Goal: Find specific page/section: Find specific page/section

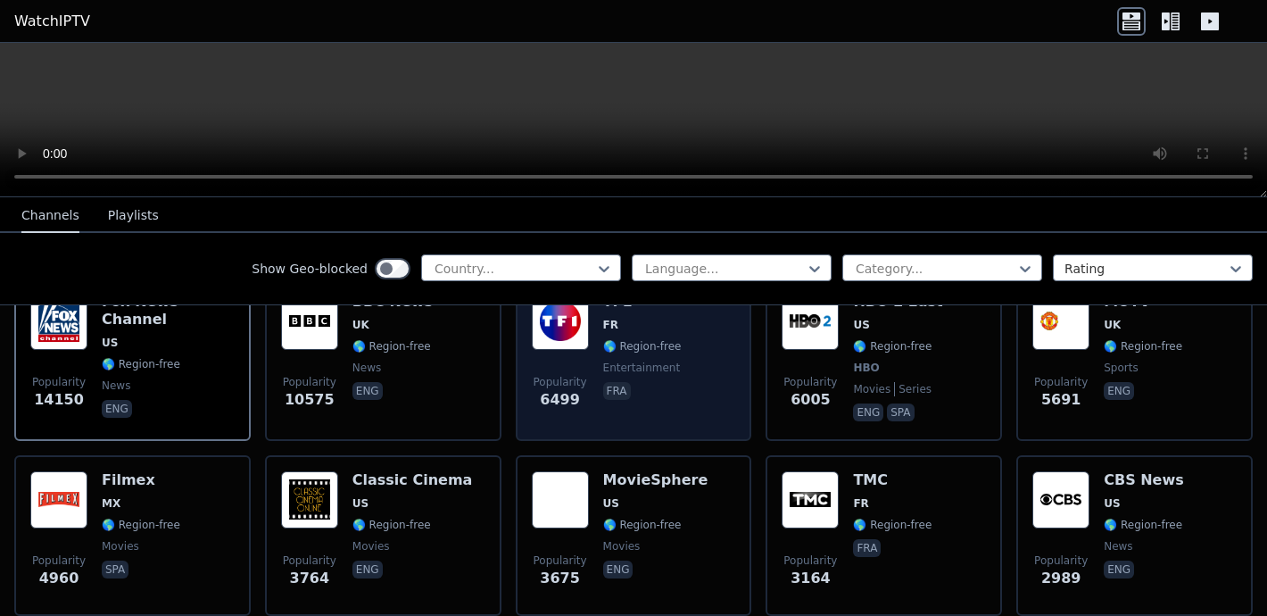
scroll to position [236, 0]
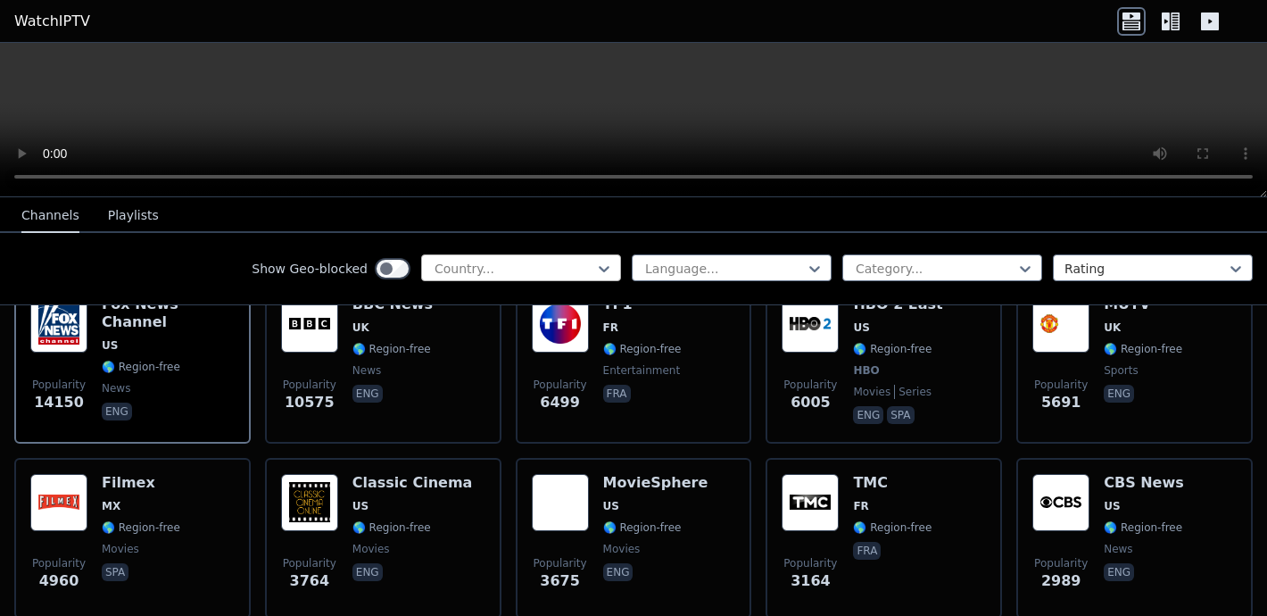
click at [589, 267] on div at bounding box center [514, 269] width 162 height 18
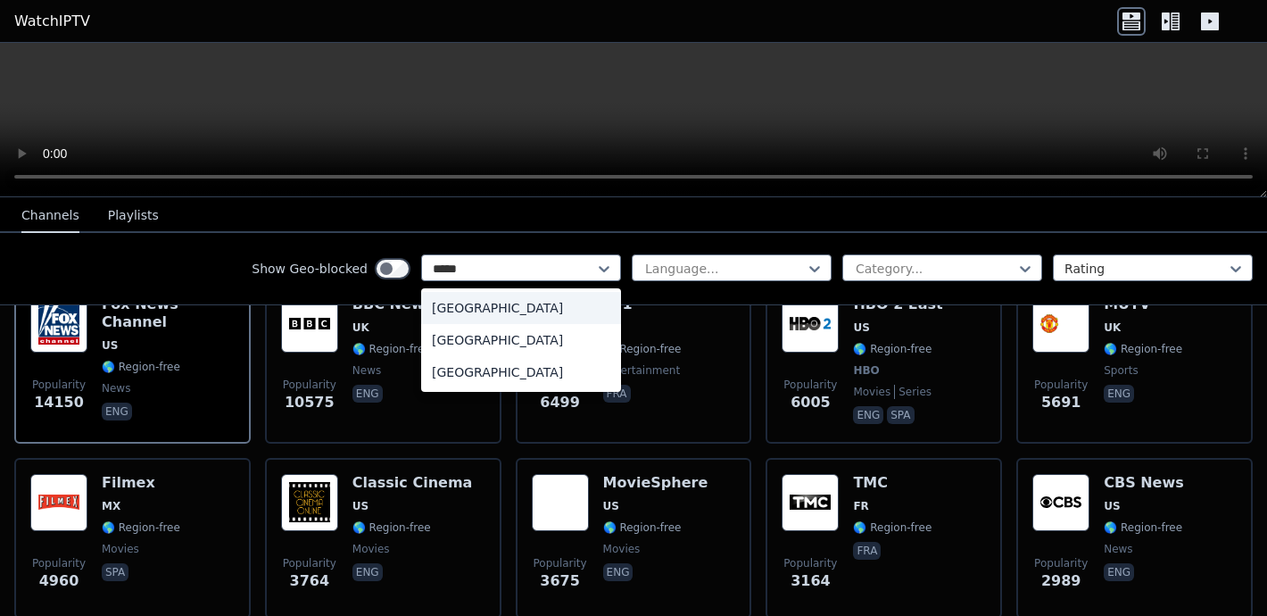
type input "******"
click at [477, 340] on div "[GEOGRAPHIC_DATA]" at bounding box center [521, 340] width 200 height 32
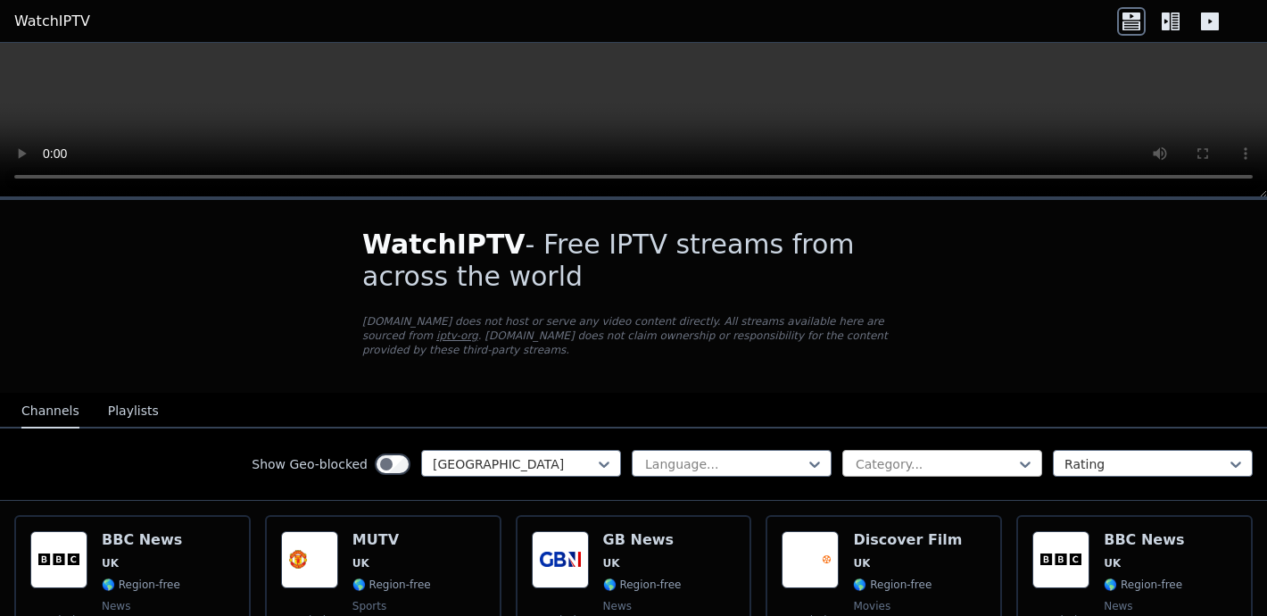
click at [886, 470] on div "Category..." at bounding box center [935, 464] width 159 height 18
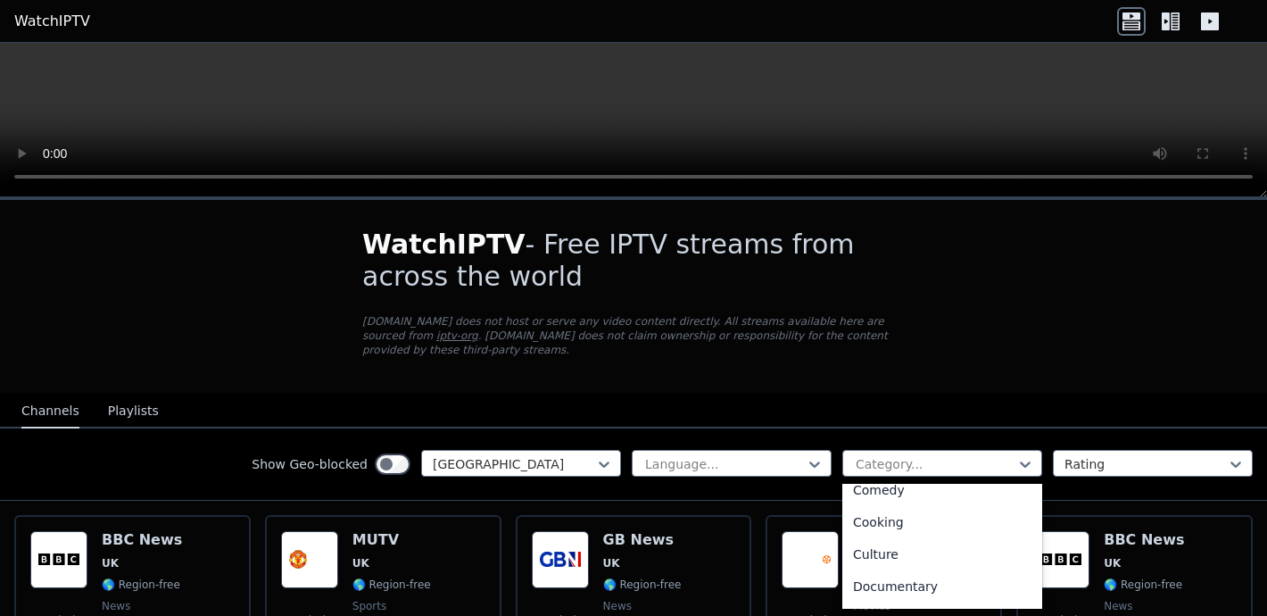
scroll to position [177, 0]
type input "*"
click at [872, 585] on div "Sports" at bounding box center [943, 590] width 200 height 32
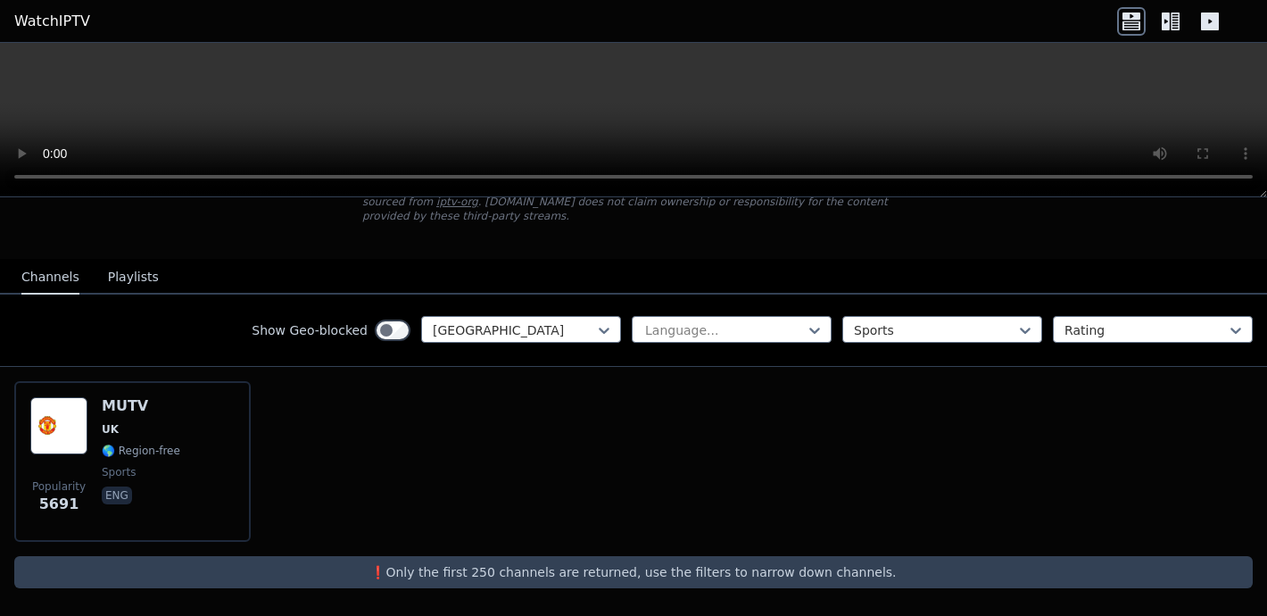
scroll to position [134, 0]
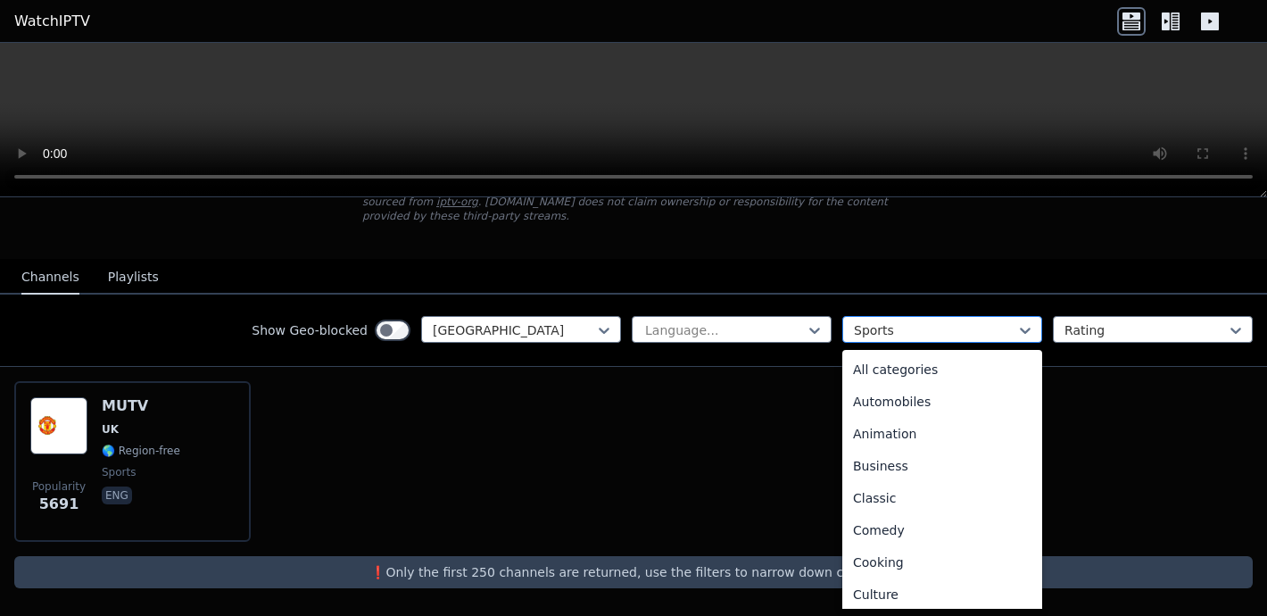
click at [920, 316] on div "Sports" at bounding box center [943, 329] width 200 height 27
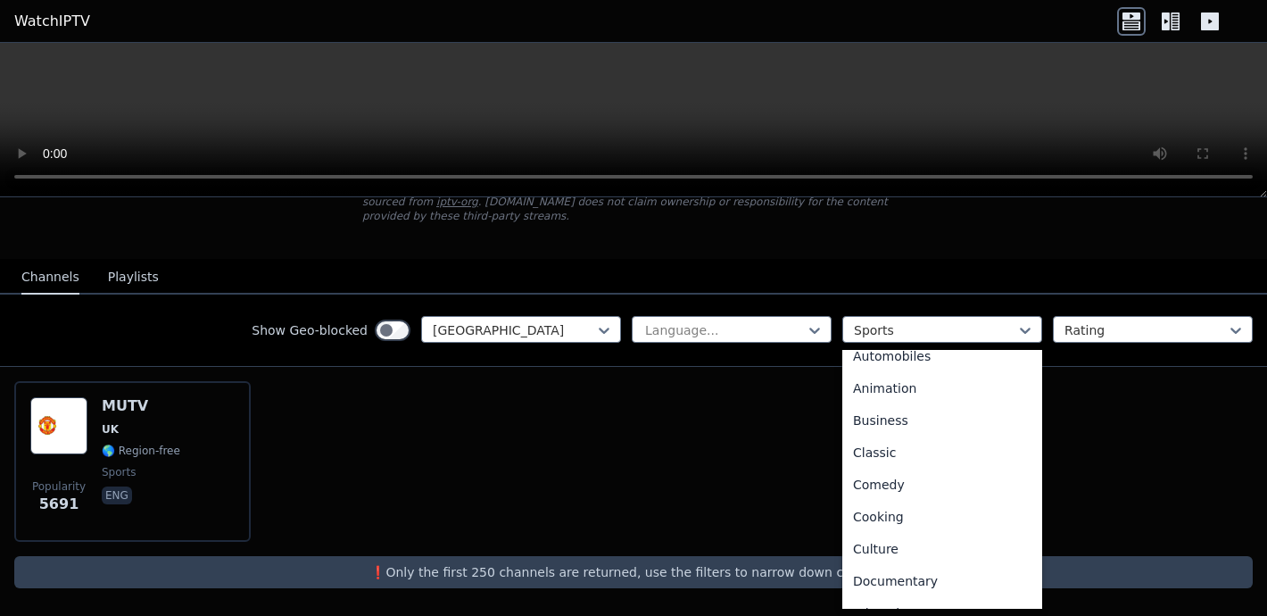
scroll to position [0, 0]
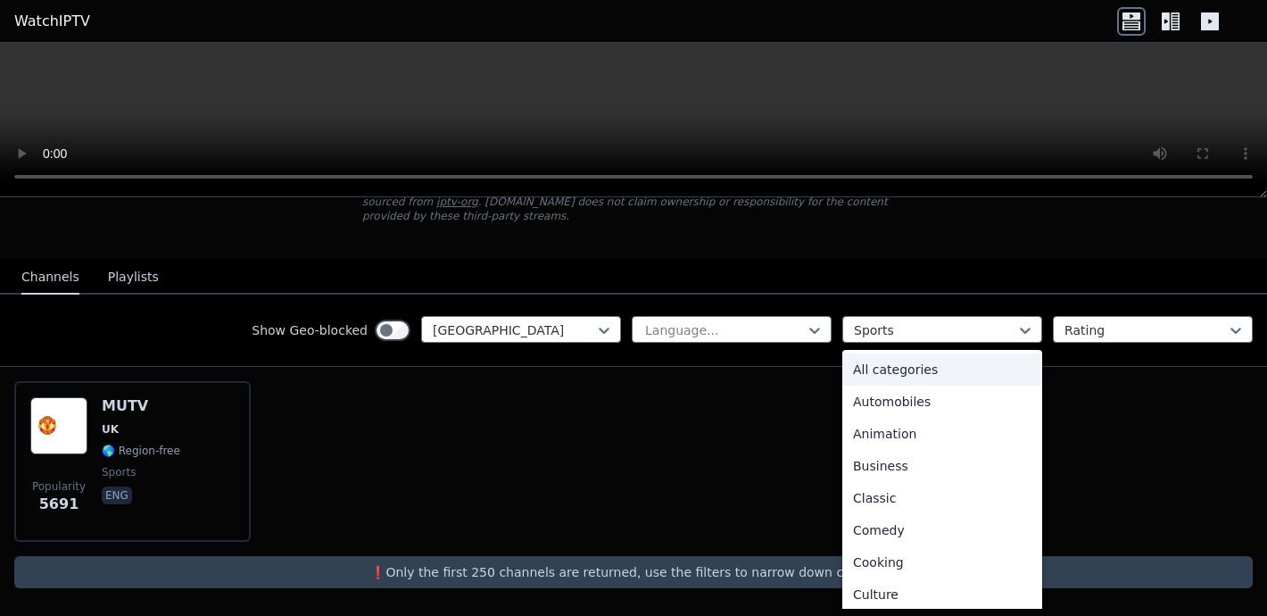
click at [885, 361] on div "All categories" at bounding box center [943, 369] width 200 height 32
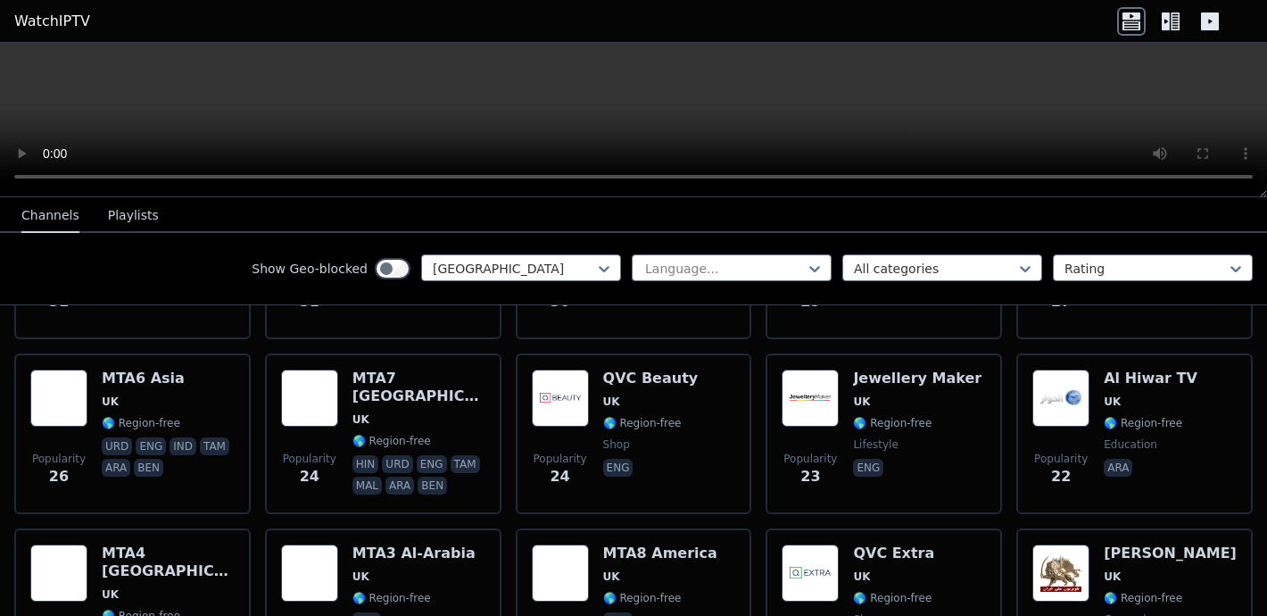
scroll to position [2132, 0]
